Goal: Obtain resource: Obtain resource

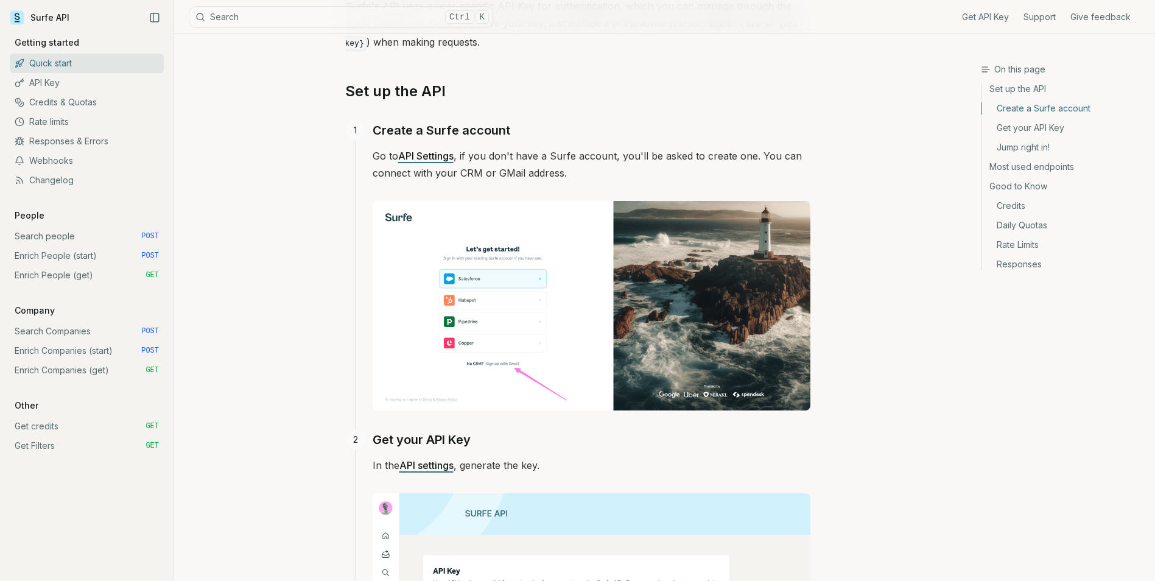
scroll to position [304, 0]
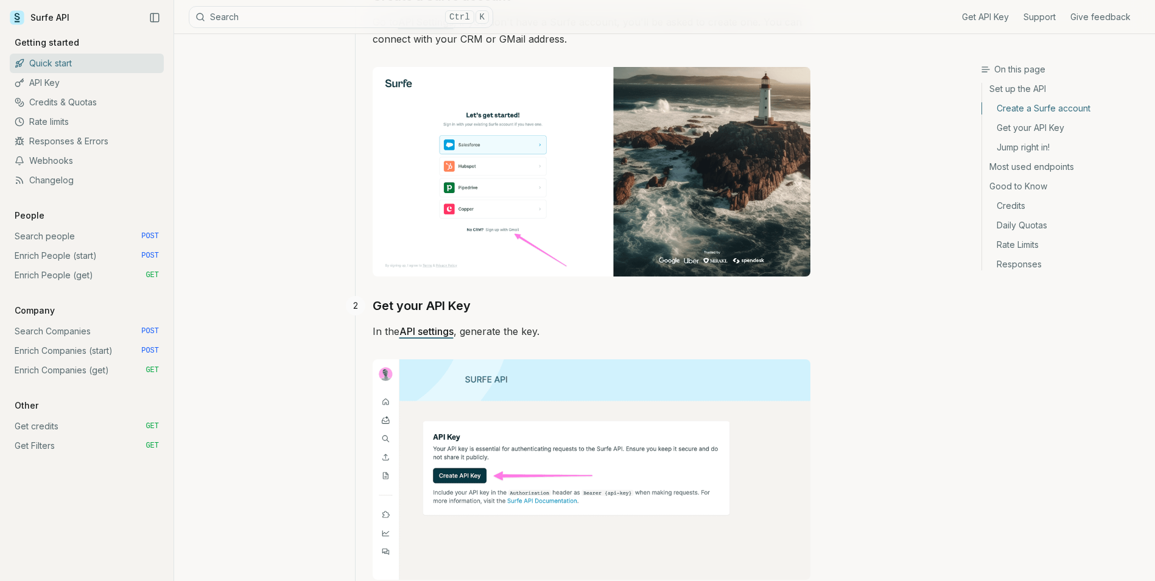
click at [987, 16] on link "Get API Key" at bounding box center [985, 17] width 47 height 12
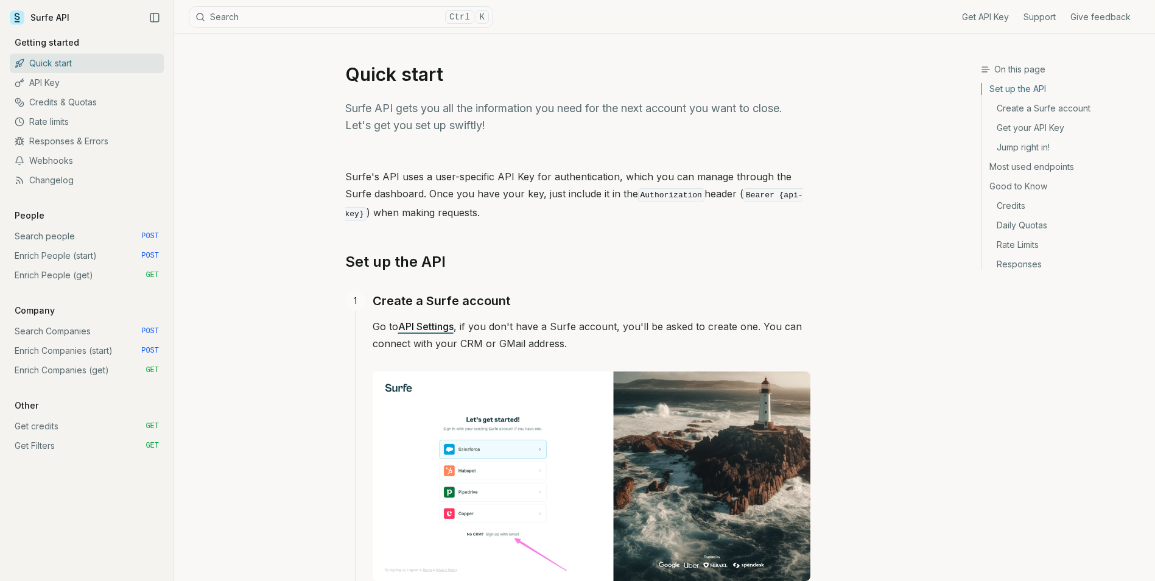
click at [100, 86] on link "API Key" at bounding box center [87, 82] width 154 height 19
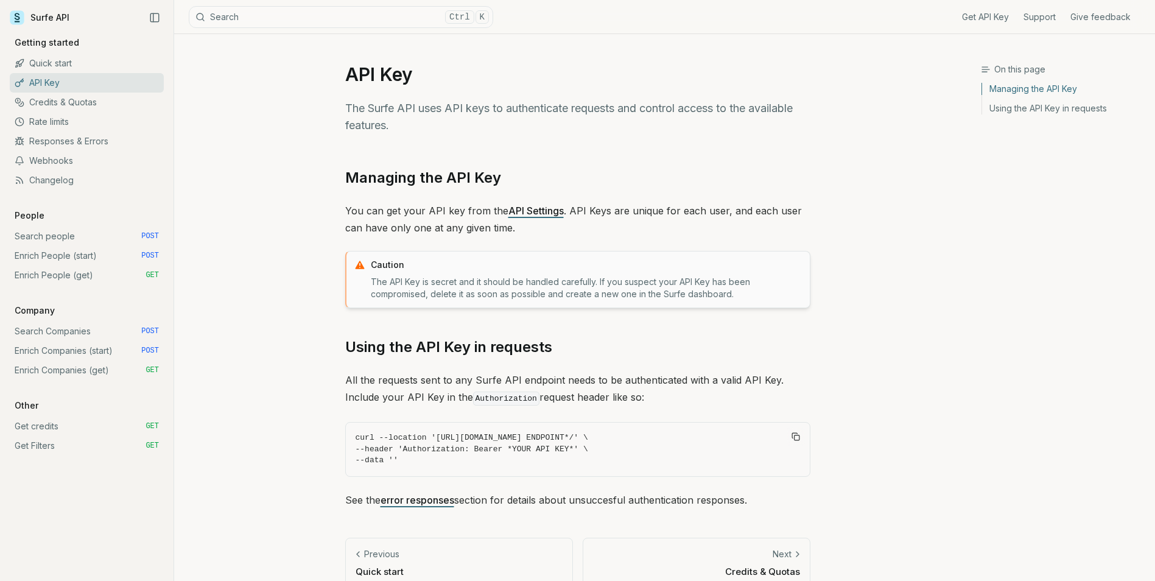
click at [986, 14] on link "Get API Key" at bounding box center [985, 17] width 47 height 12
